Goal: Information Seeking & Learning: Learn about a topic

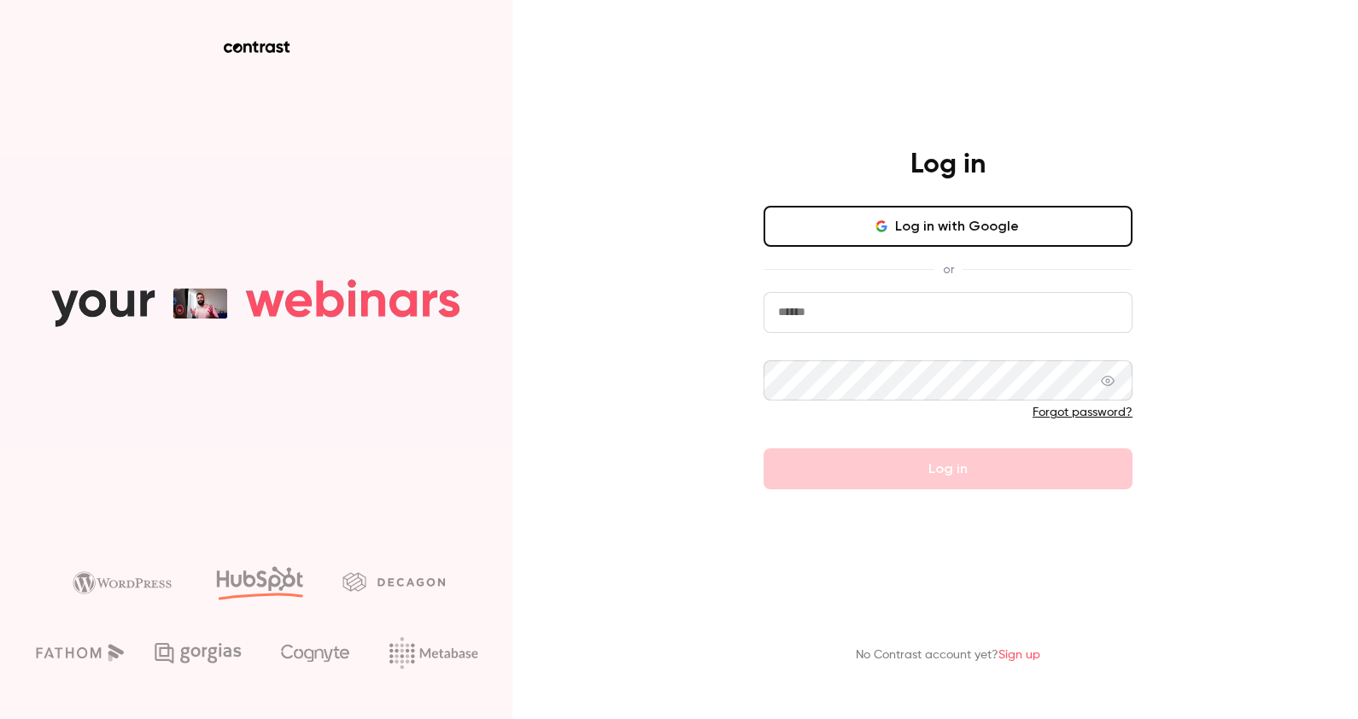
type input "**********"
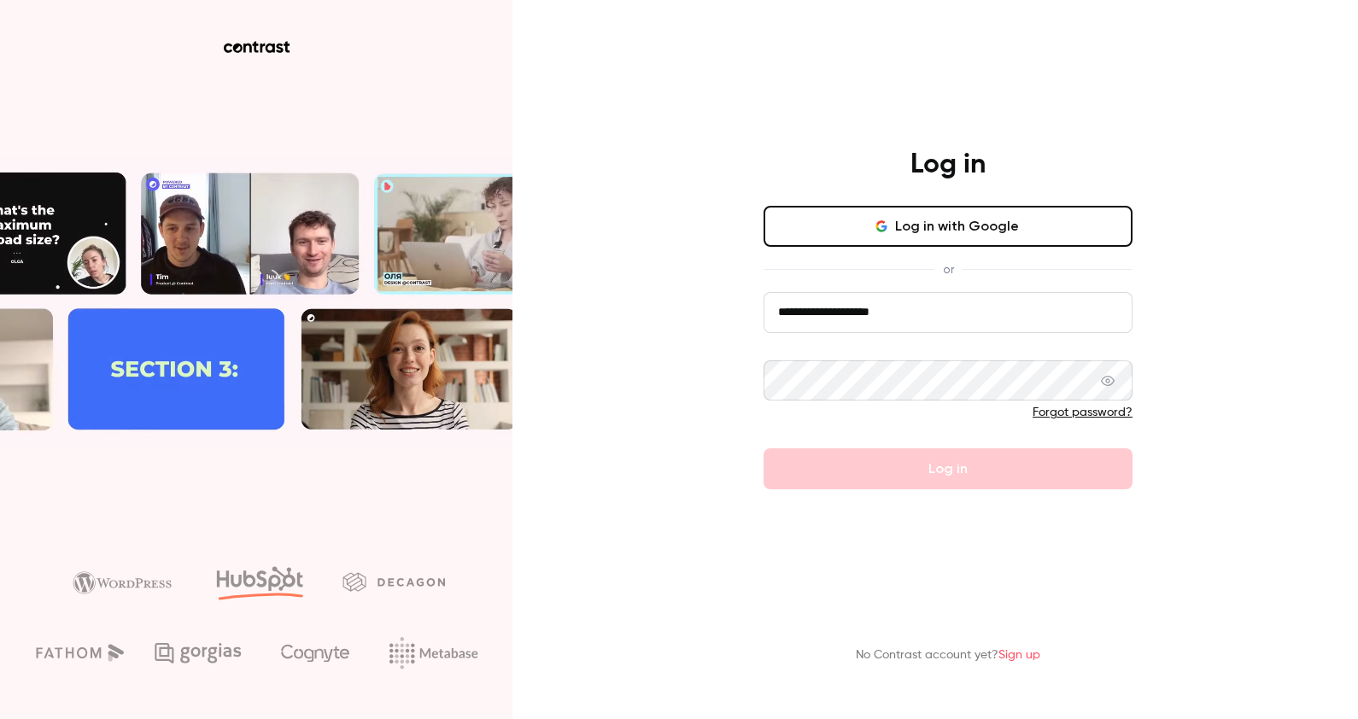
click at [858, 459] on form "**********" at bounding box center [947, 391] width 369 height 198
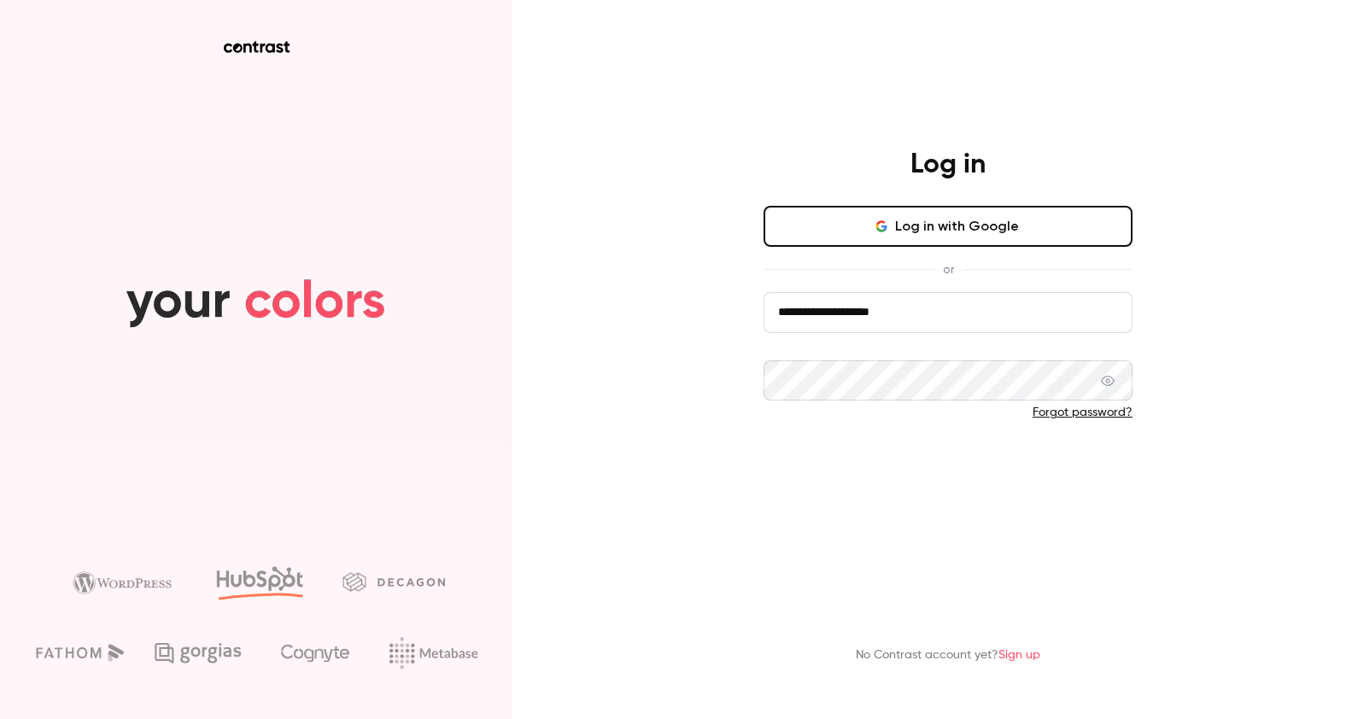
click at [891, 470] on button "Log in" at bounding box center [947, 468] width 369 height 41
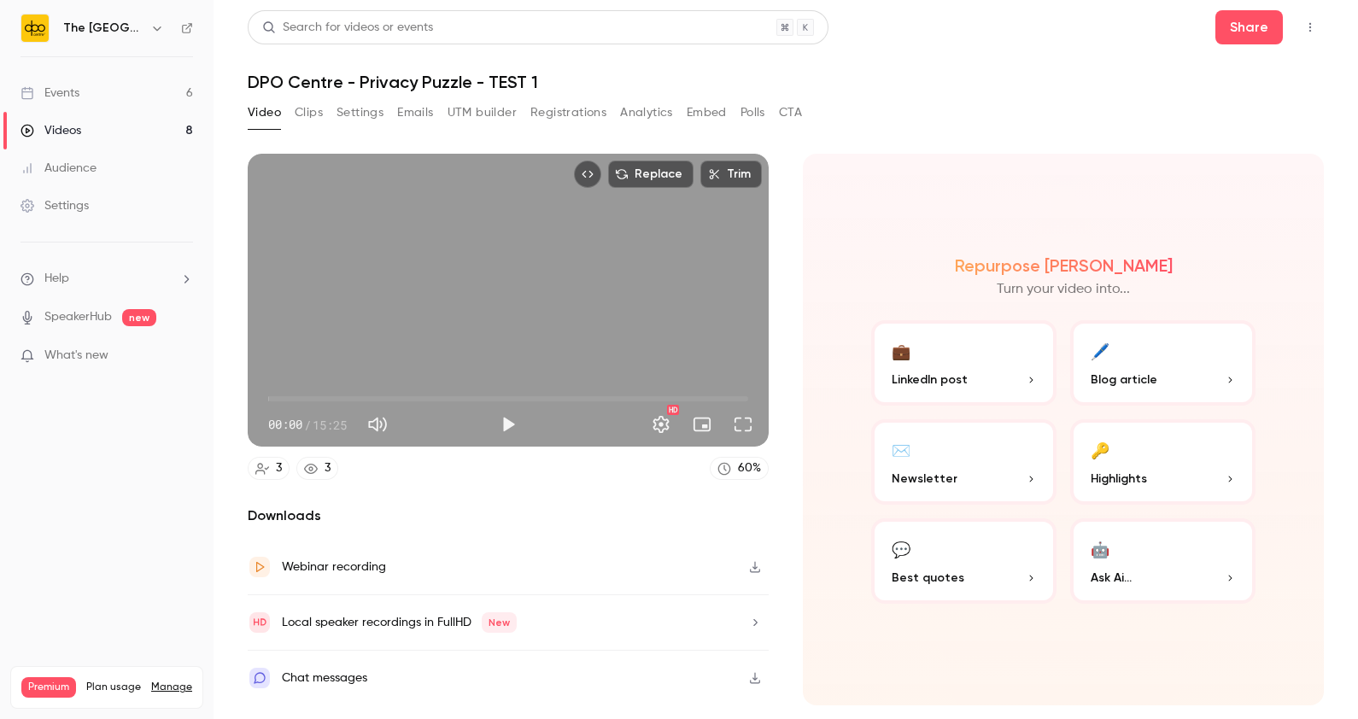
click at [158, 101] on link "Events 6" at bounding box center [106, 93] width 213 height 38
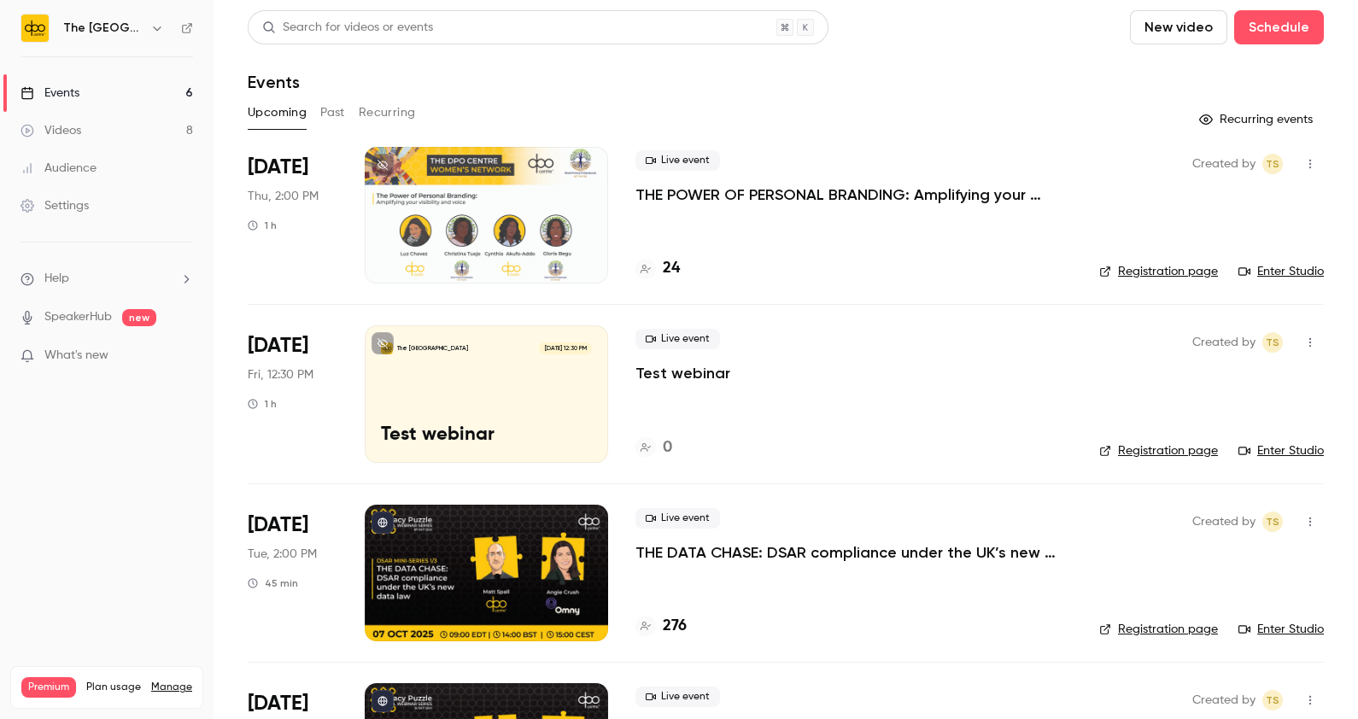
click at [775, 553] on p "THE DATA CHASE: DSAR compliance under the UK’s new data law" at bounding box center [853, 552] width 436 height 20
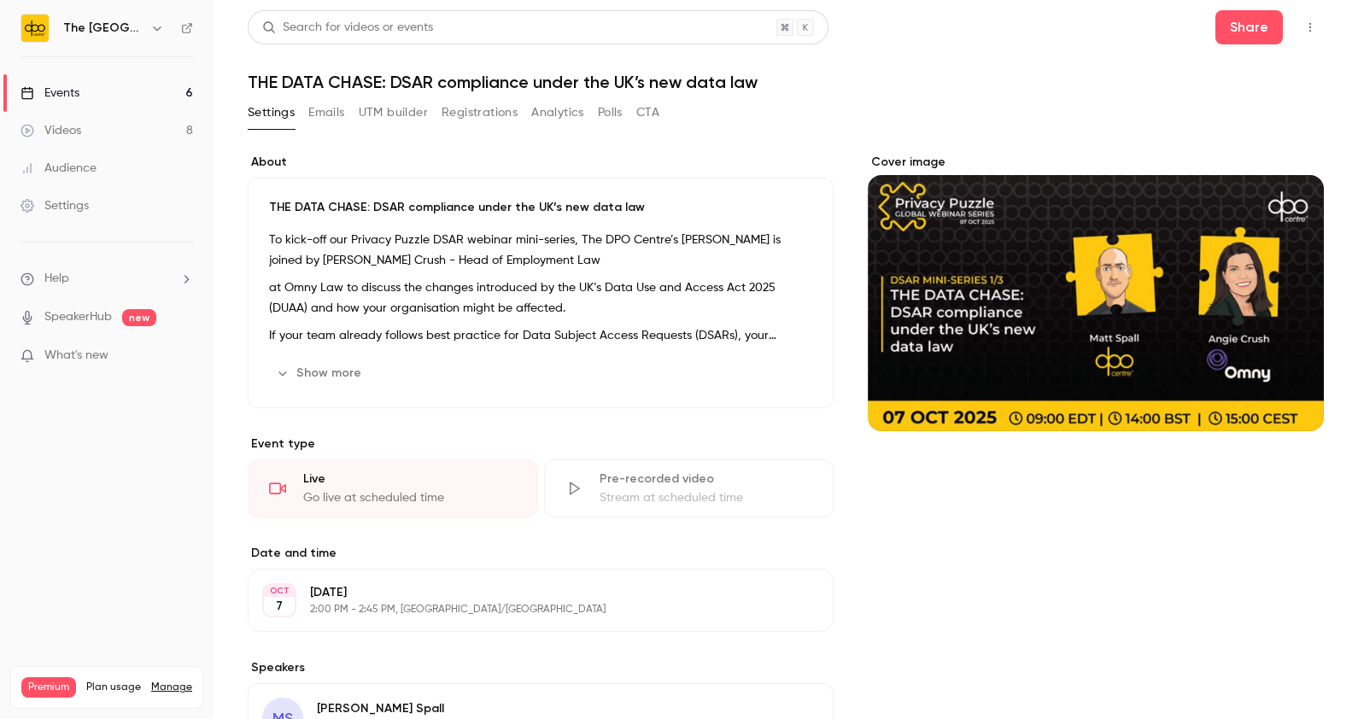
click at [383, 105] on button "UTM builder" at bounding box center [393, 112] width 69 height 27
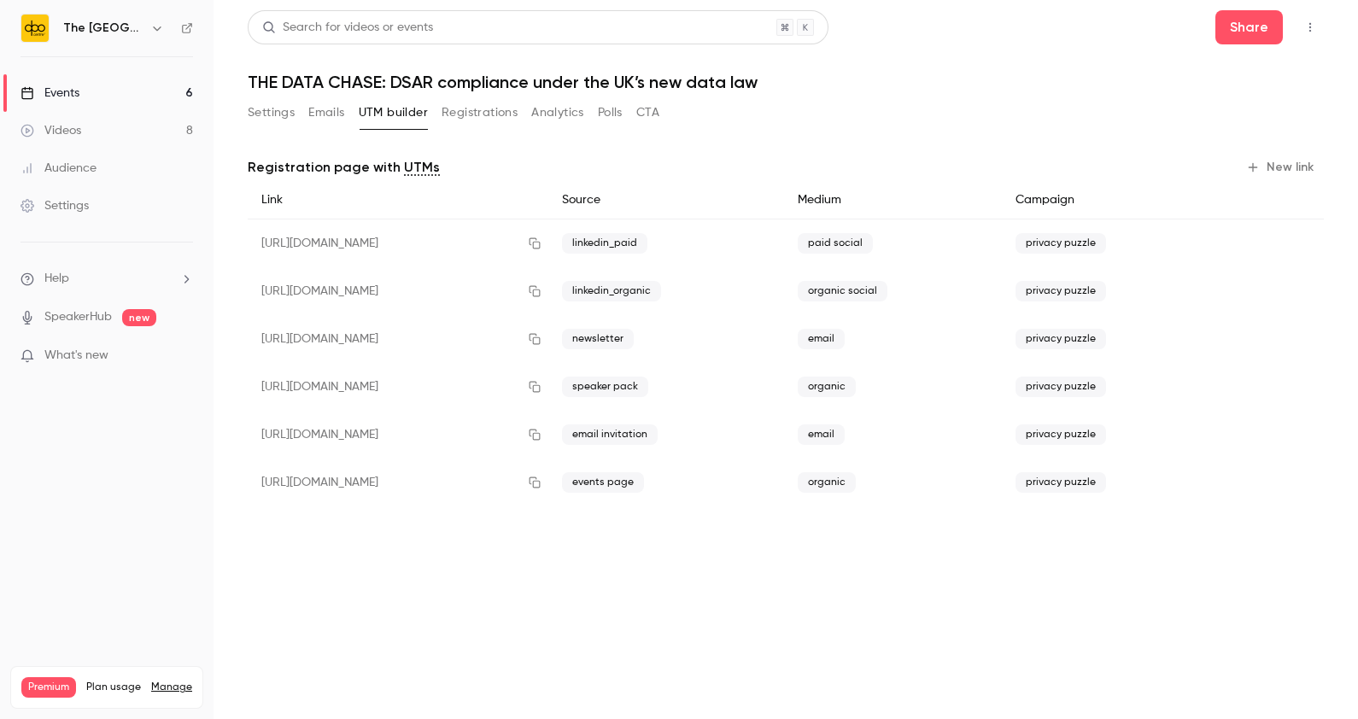
drag, startPoint x: 593, startPoint y: 619, endPoint x: 541, endPoint y: 538, distance: 96.4
click at [541, 538] on main "Search for videos or events Share THE DATA CHASE: DSAR compliance under the UK’…" at bounding box center [785, 359] width 1144 height 719
click at [107, 77] on link "Events 6" at bounding box center [106, 93] width 213 height 38
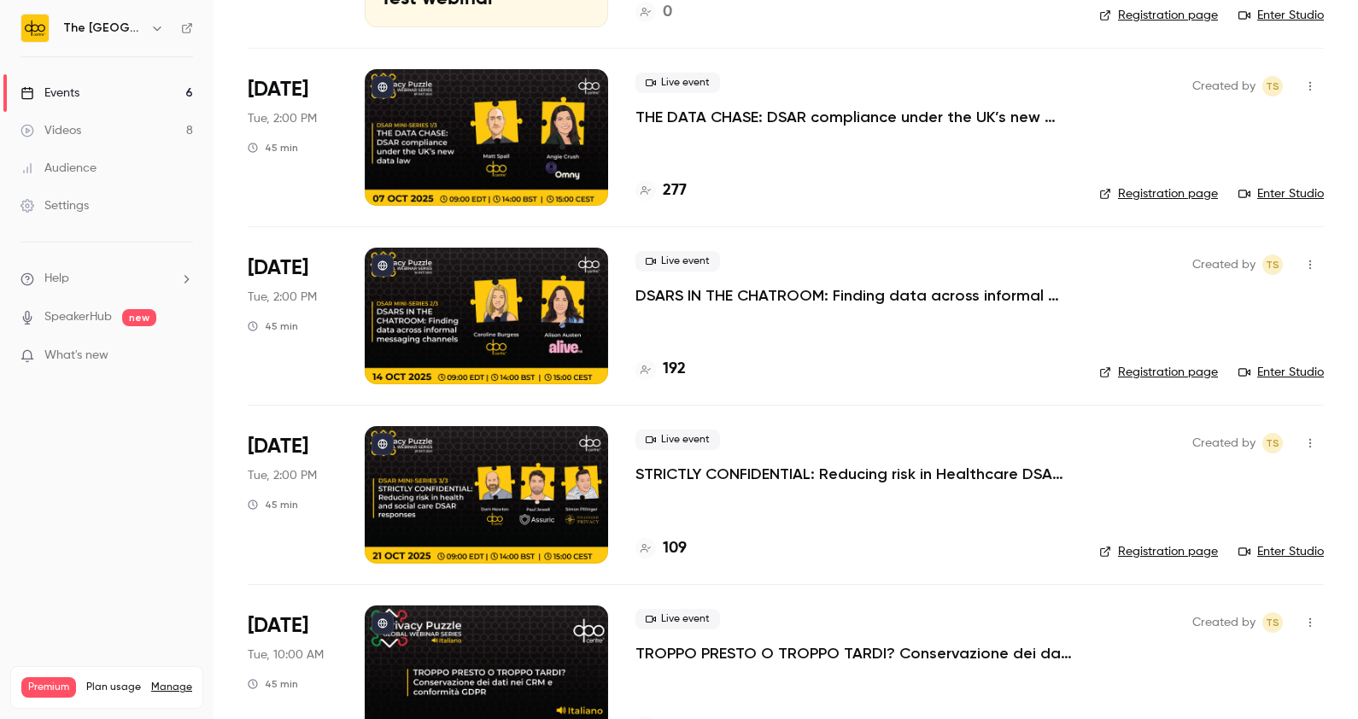
scroll to position [436, 0]
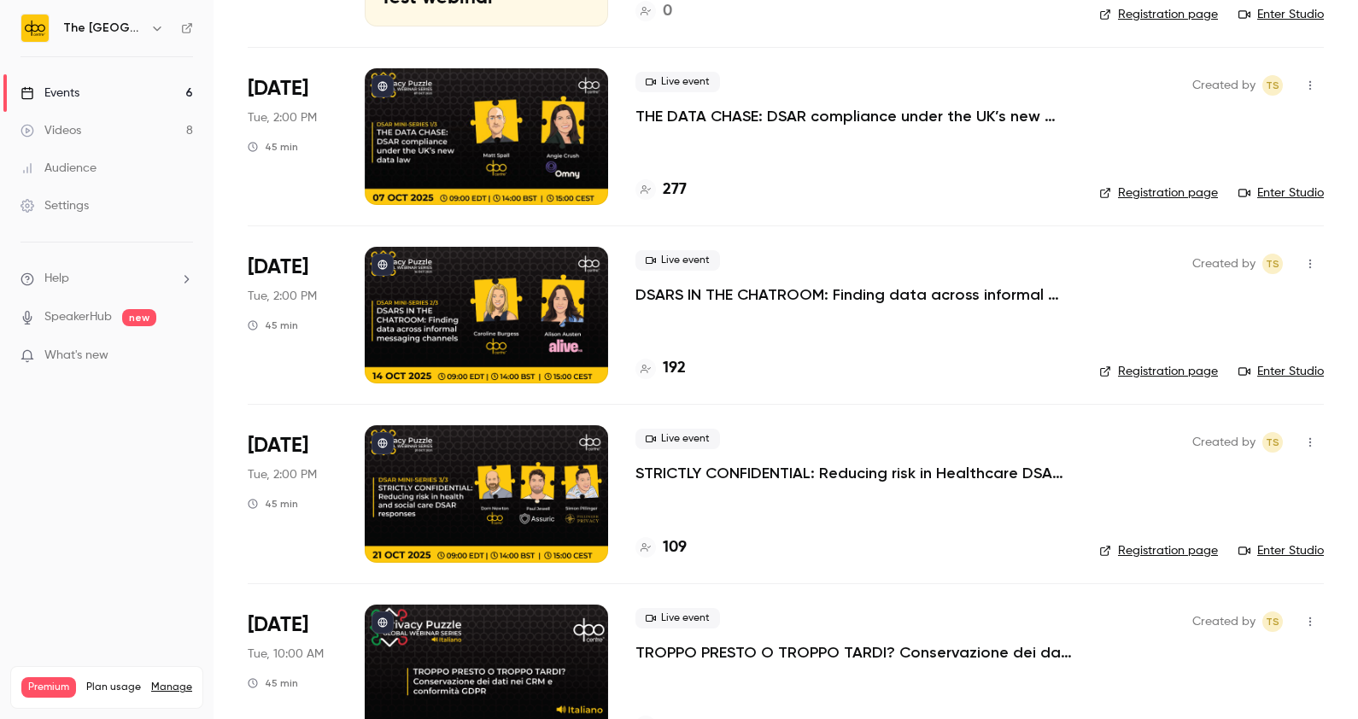
click at [656, 120] on p "THE DATA CHASE: DSAR compliance under the UK’s new data law" at bounding box center [853, 116] width 436 height 20
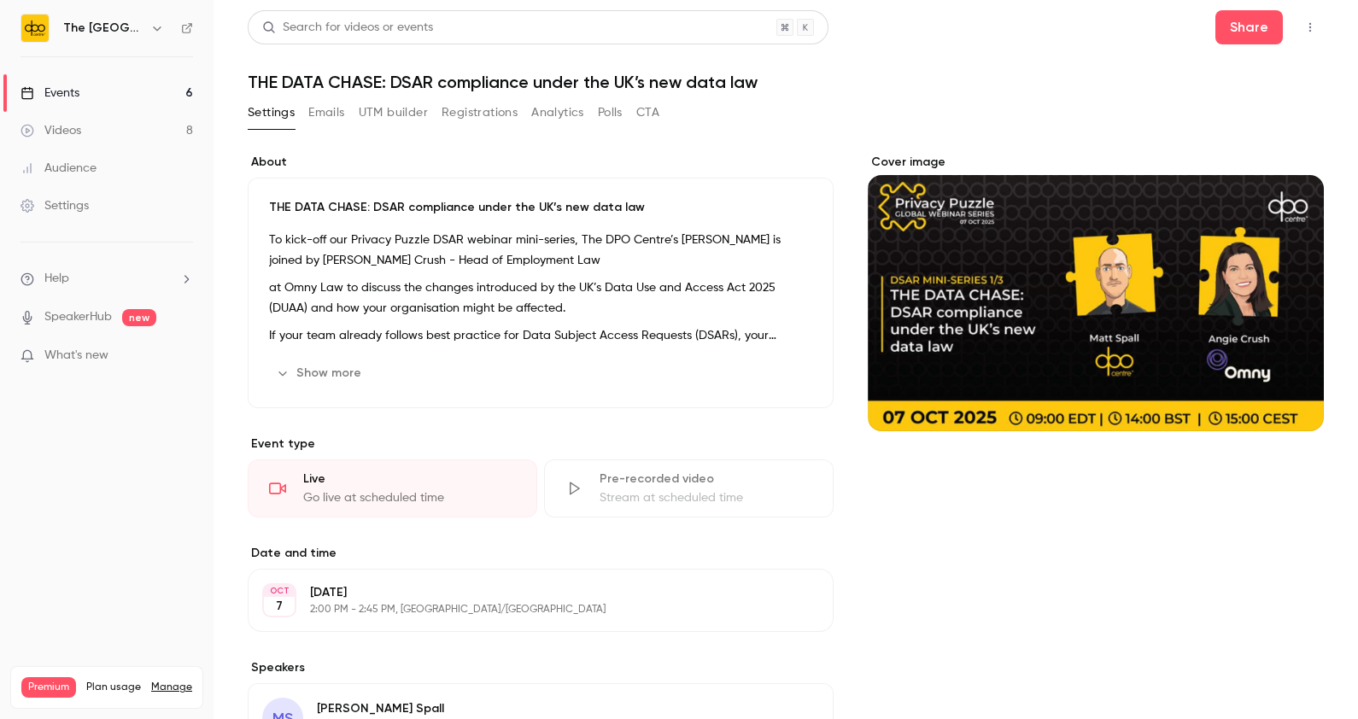
click at [336, 380] on button "Show more" at bounding box center [320, 373] width 102 height 27
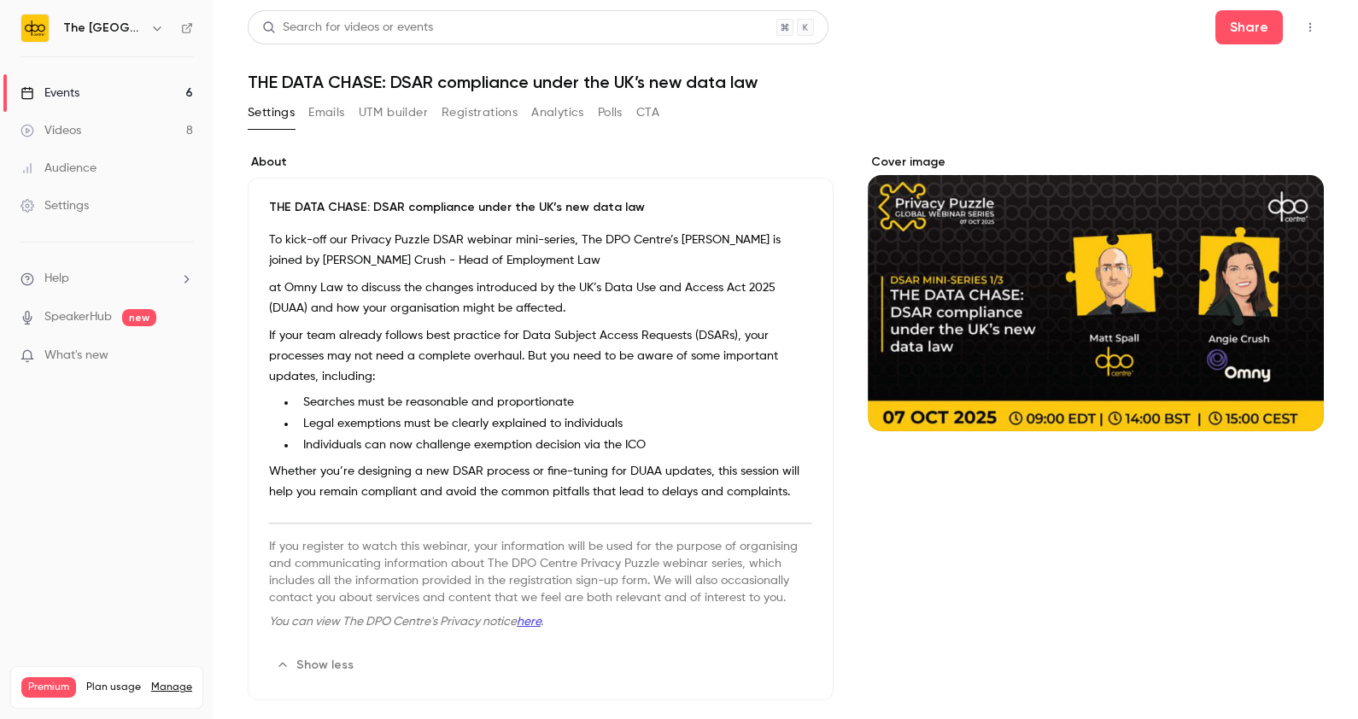
click at [90, 86] on link "Events 6" at bounding box center [106, 93] width 213 height 38
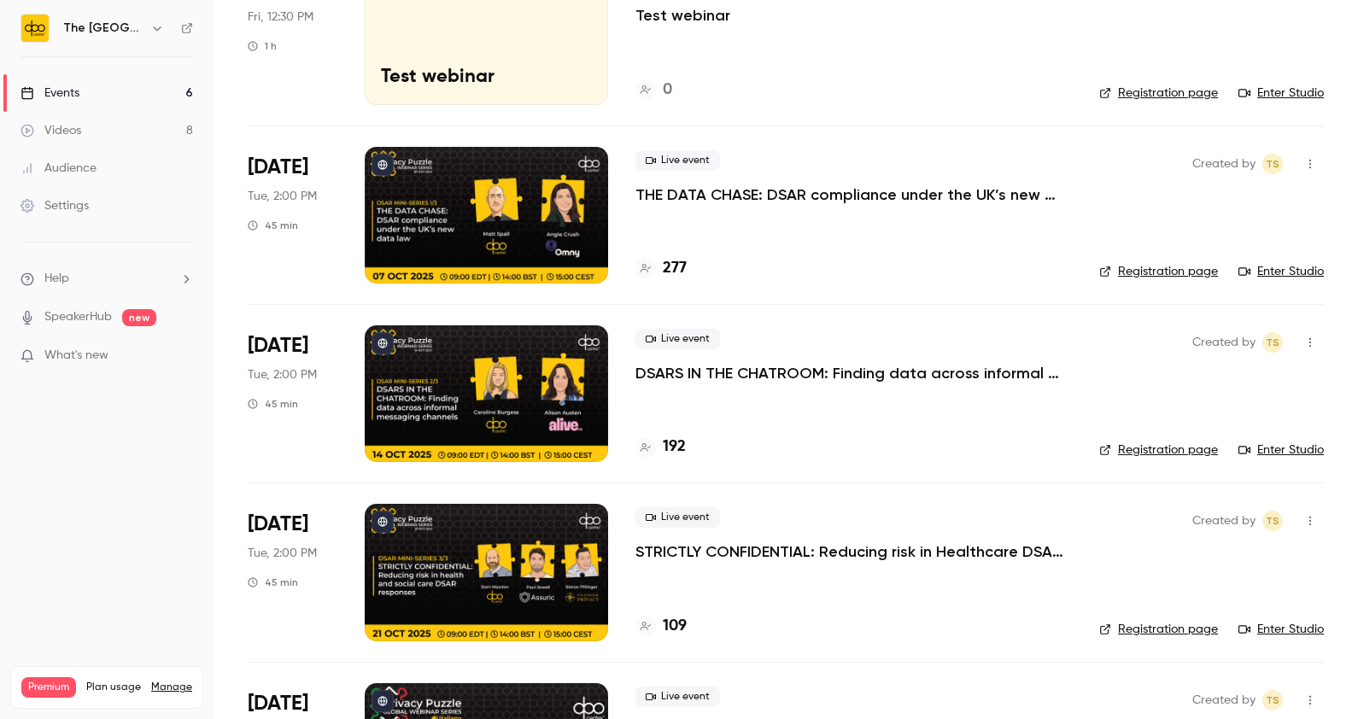
scroll to position [488, 0]
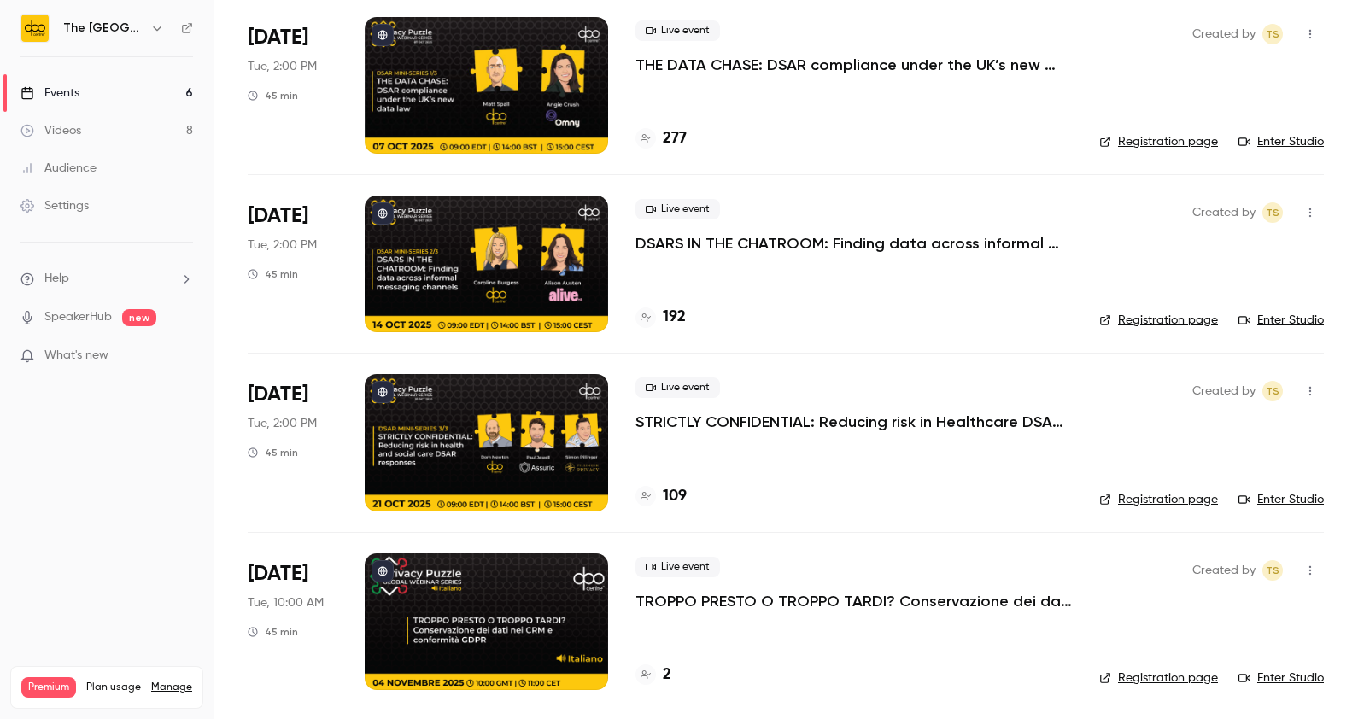
click at [731, 591] on p "TROPPO PRESTO O TROPPO TARDI? Conservazione dei dati nei CRM e conformità GDPR" at bounding box center [853, 601] width 436 height 20
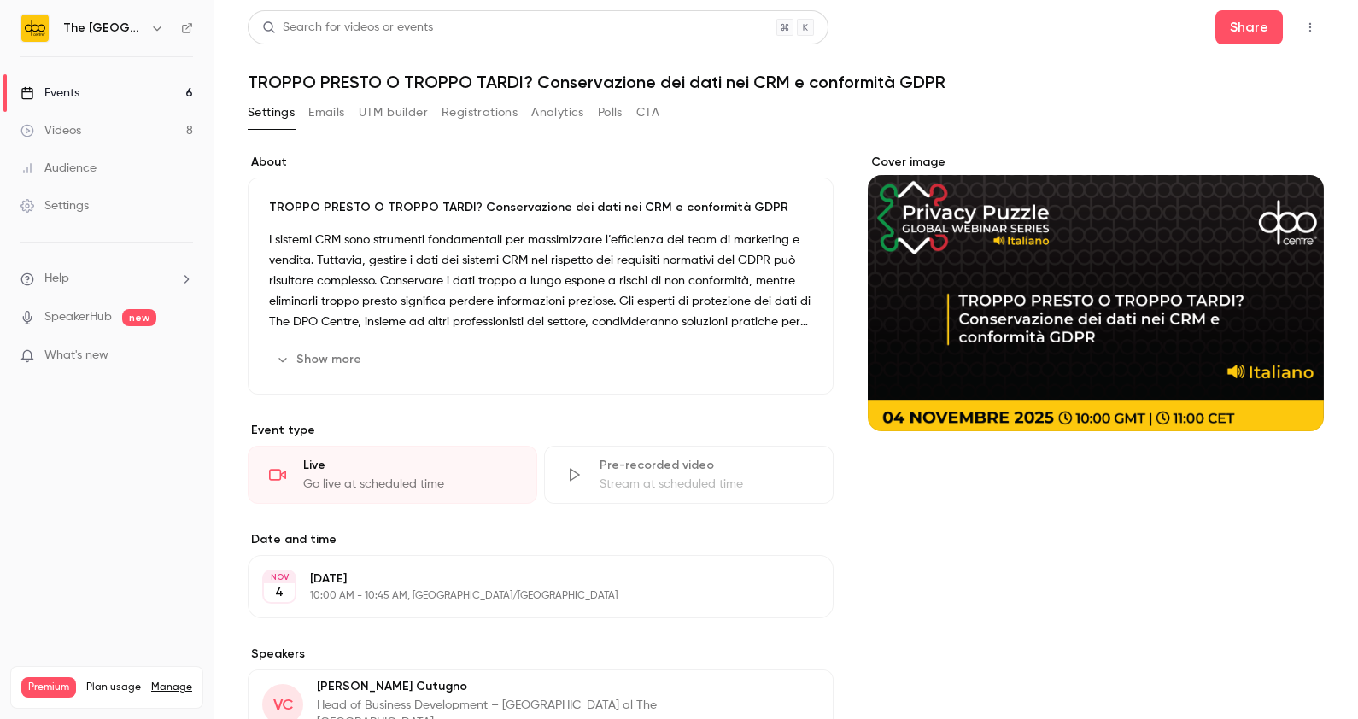
click at [465, 111] on button "Registrations" at bounding box center [479, 112] width 76 height 27
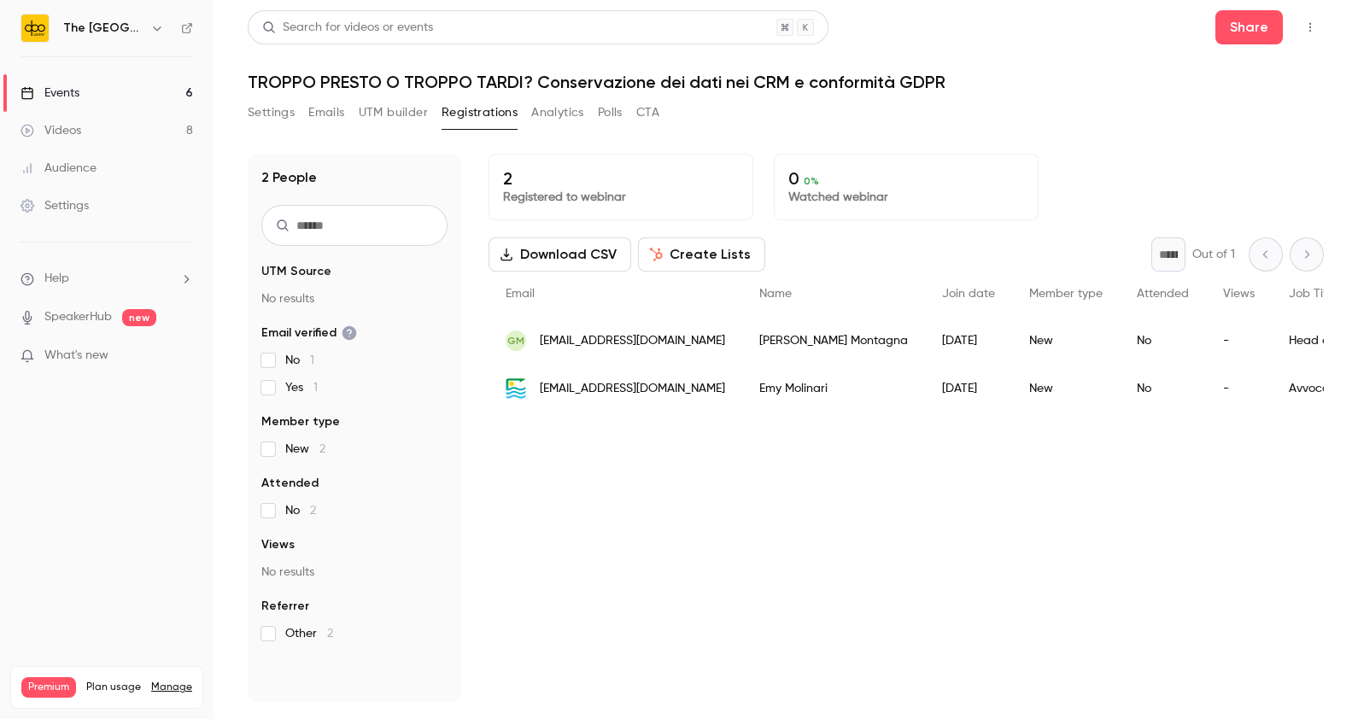
click at [81, 101] on link "Events 6" at bounding box center [106, 93] width 213 height 38
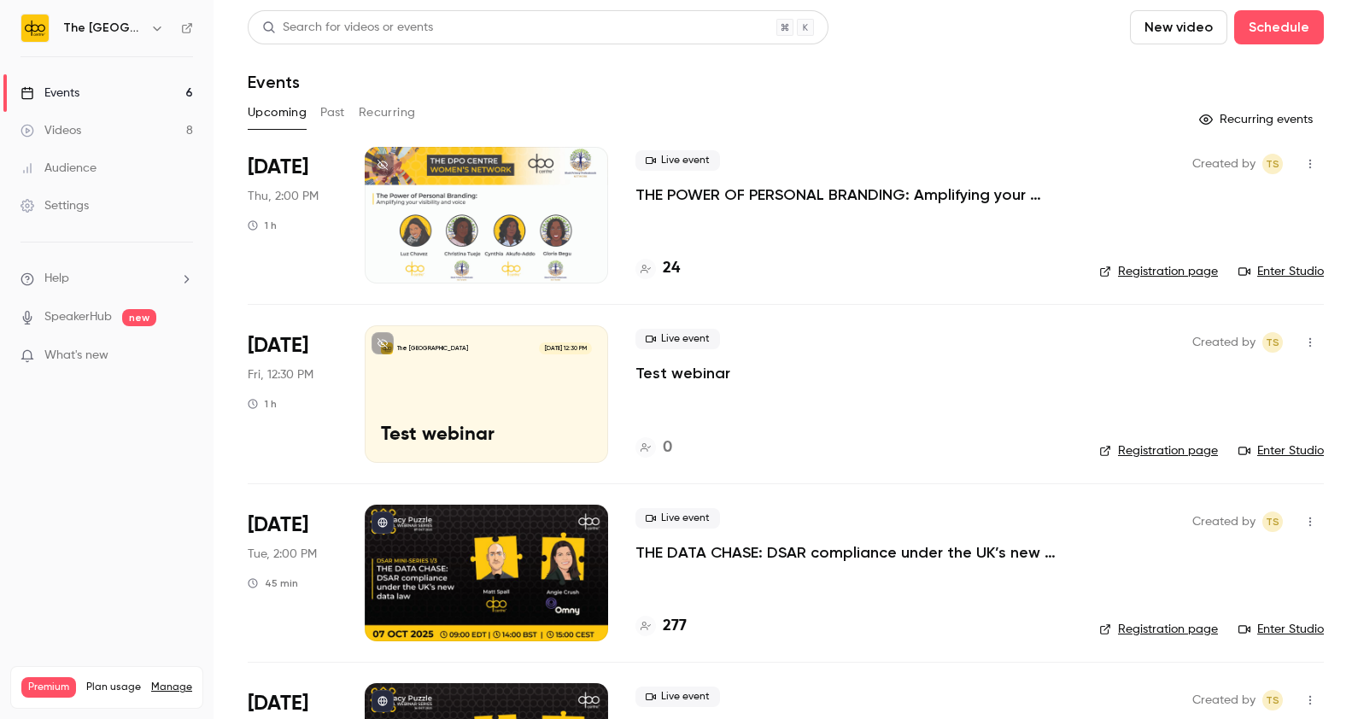
drag, startPoint x: 145, startPoint y: 671, endPoint x: 196, endPoint y: 669, distance: 51.3
click at [196, 669] on div "Premium Plan usage Manage Videos 8 / 300 Monthly registrants 420 / 400" at bounding box center [106, 687] width 193 height 43
click at [61, 312] on link "SpeakerHub" at bounding box center [77, 317] width 67 height 18
